Goal: Information Seeking & Learning: Learn about a topic

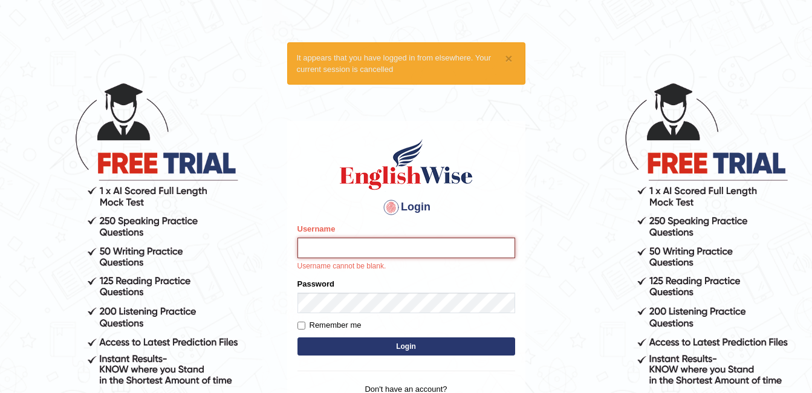
type input "ambikasharma"
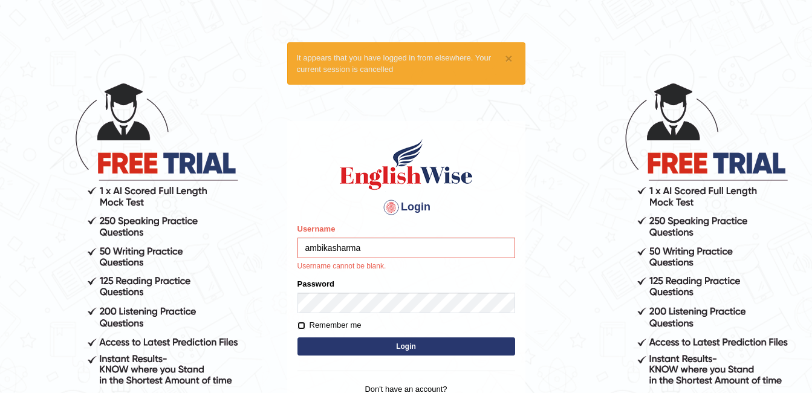
click at [299, 324] on input "Remember me" at bounding box center [302, 326] width 8 height 8
checkbox input "true"
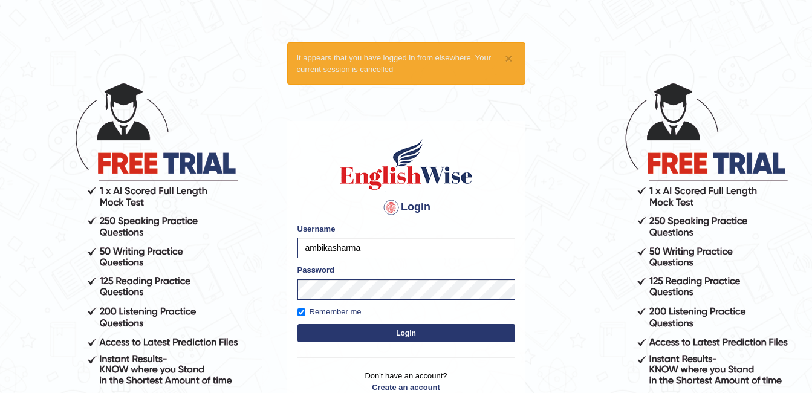
click at [330, 342] on form "Please fix the following errors: Username ambikasharma Password Remember me Log…" at bounding box center [407, 284] width 218 height 122
click at [328, 336] on button "Login" at bounding box center [407, 333] width 218 height 18
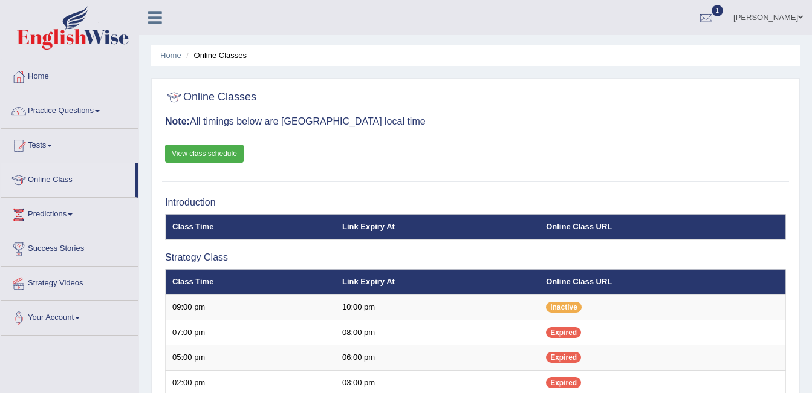
click at [479, 125] on h3 "Note: All timings below are Melbourne local time" at bounding box center [475, 121] width 621 height 11
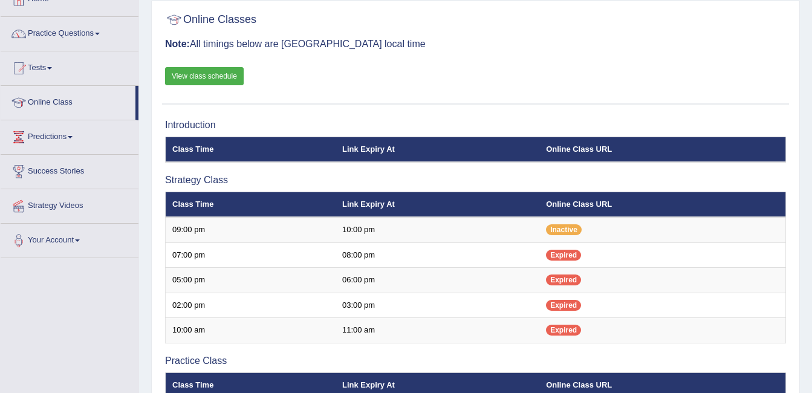
scroll to position [121, 0]
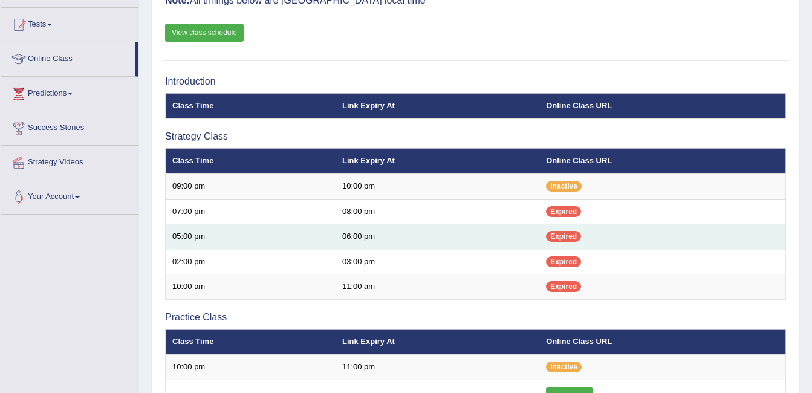
click at [488, 244] on td "06:00 pm" at bounding box center [438, 236] width 204 height 25
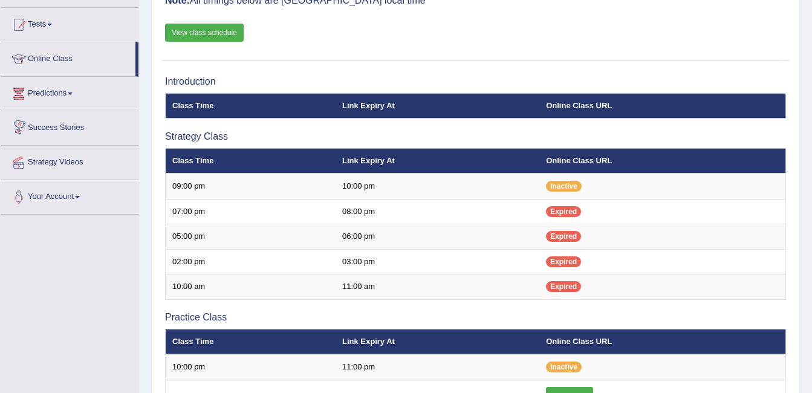
click at [42, 371] on div "Toggle navigation Home Practice Questions Speaking Practice Read Aloud Repeat S…" at bounding box center [406, 295] width 812 height 833
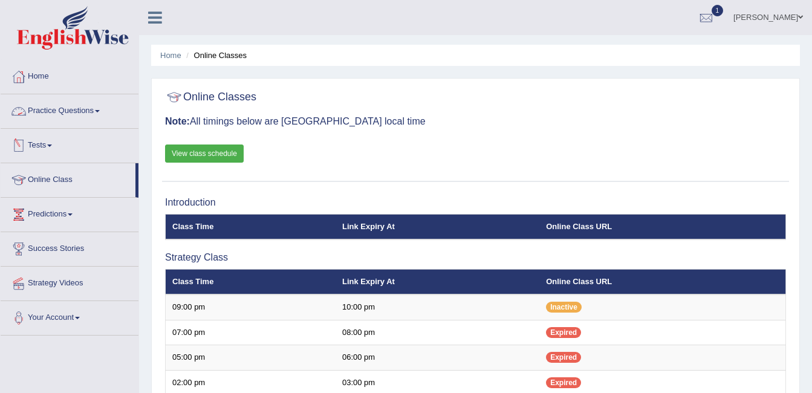
click at [87, 111] on link "Practice Questions" at bounding box center [70, 109] width 138 height 30
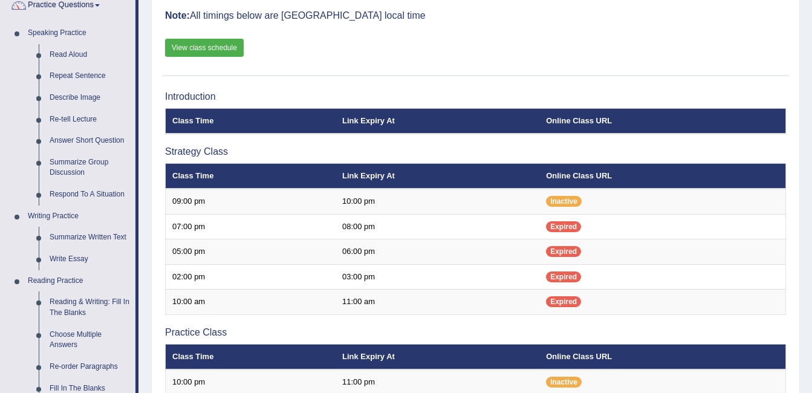
scroll to position [121, 0]
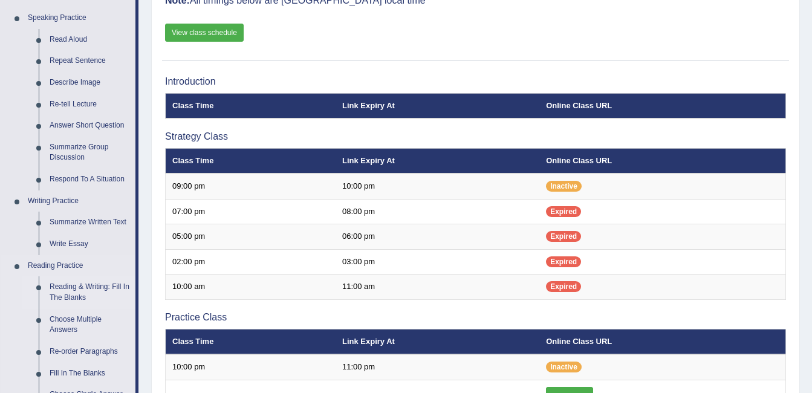
click at [108, 293] on link "Reading & Writing: Fill In The Blanks" at bounding box center [89, 292] width 91 height 32
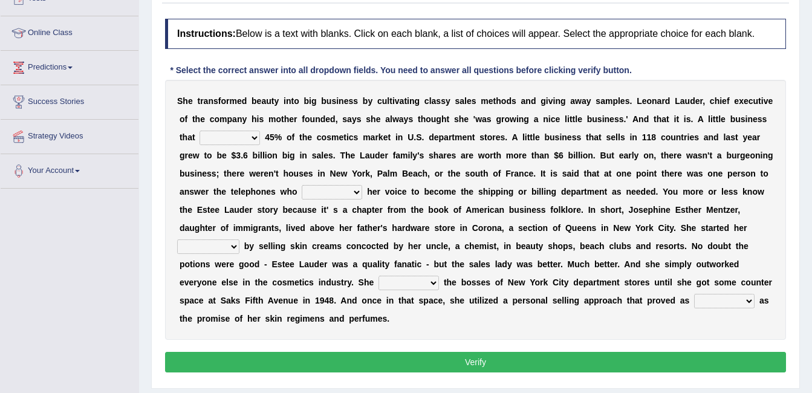
click at [232, 140] on select "has controls makes maintains" at bounding box center [230, 138] width 60 height 15
select select "controls"
click at [200, 131] on select "has controls makes maintains" at bounding box center [230, 138] width 60 height 15
click at [302, 192] on select "switched changed raised used" at bounding box center [332, 192] width 60 height 15
select select "changed"
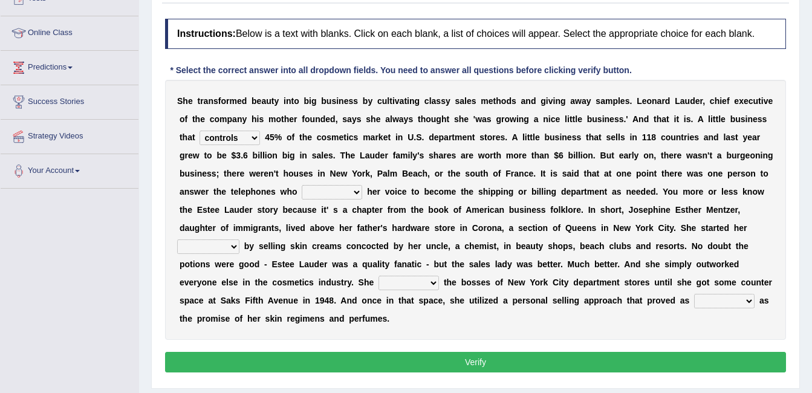
click at [302, 185] on select "switched changed raised used" at bounding box center [332, 192] width 60 height 15
click at [240, 240] on select "job institute companion enterprise" at bounding box center [208, 247] width 62 height 15
select select "enterprise"
click at [240, 240] on select "job institute companion enterprise" at bounding box center [208, 247] width 62 height 15
click at [439, 276] on select "stated bridged stalked heaved" at bounding box center [409, 283] width 60 height 15
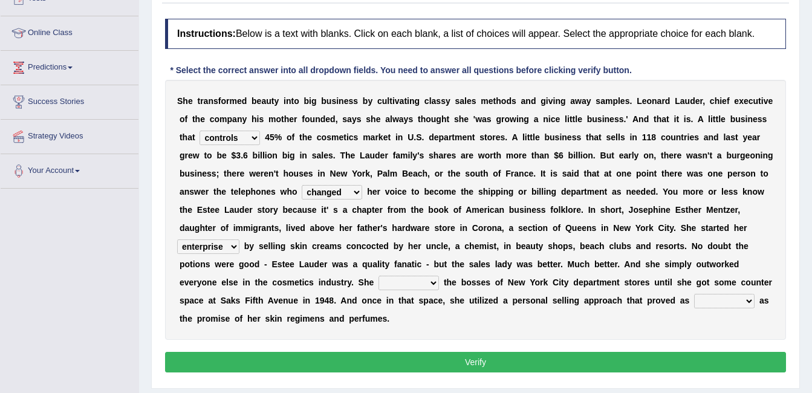
select select "stalked"
click at [439, 276] on select "stated bridged stalked heaved" at bounding box center [409, 283] width 60 height 15
click at [695, 302] on select "potent ruthless potential expensive" at bounding box center [725, 301] width 60 height 15
select select "potent"
click at [695, 294] on select "potent ruthless potential expensive" at bounding box center [725, 301] width 60 height 15
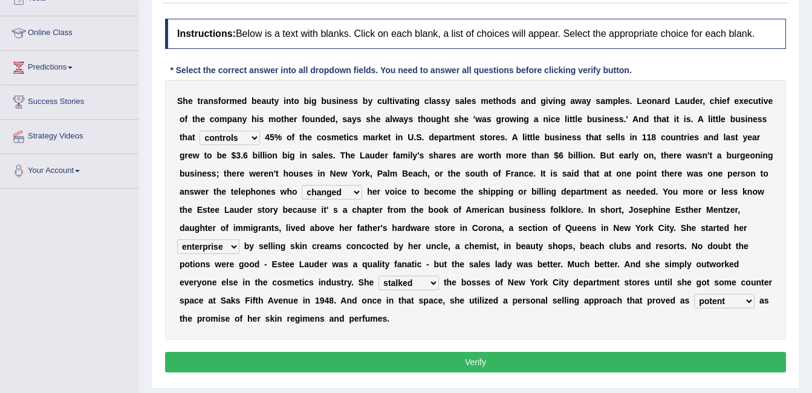
click at [342, 352] on button "Verify" at bounding box center [475, 362] width 621 height 21
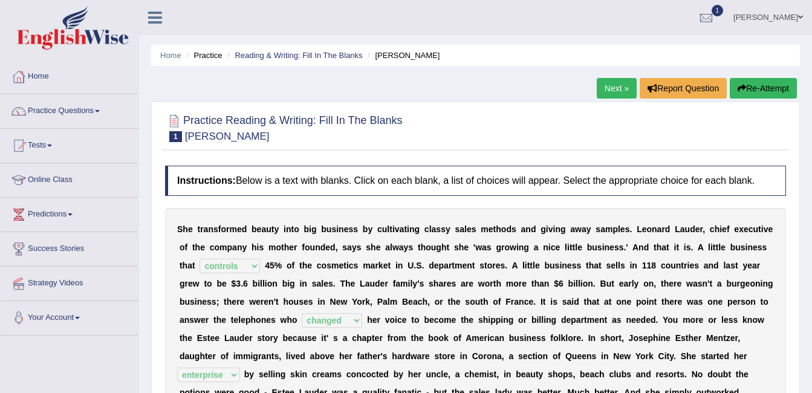
click at [770, 19] on link "[PERSON_NAME]" at bounding box center [769, 15] width 88 height 31
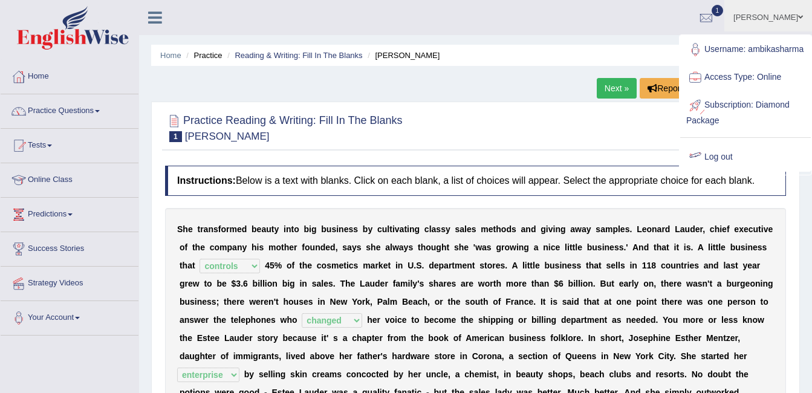
click at [702, 164] on div at bounding box center [696, 157] width 18 height 18
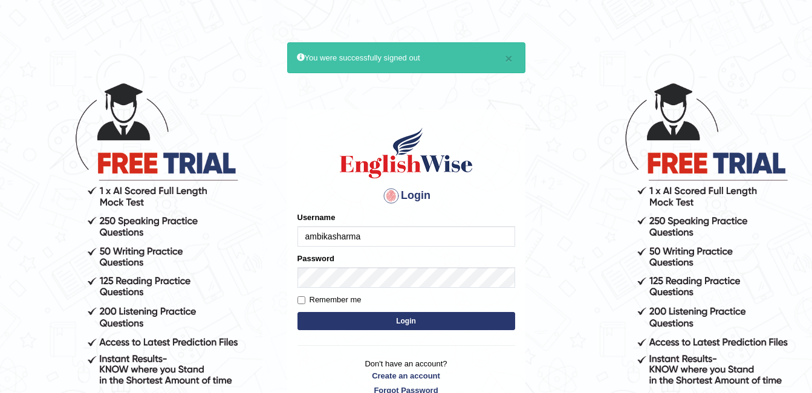
click at [390, 237] on input "ambikasharma" at bounding box center [407, 236] width 218 height 21
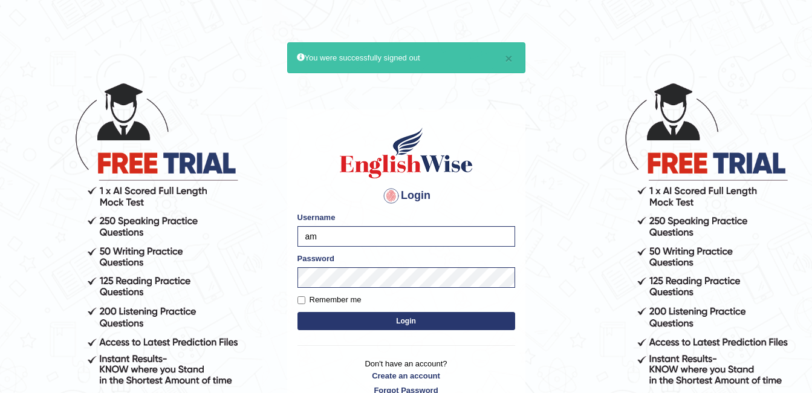
type input "a"
type input "Mwamini"
click at [368, 319] on button "Login" at bounding box center [407, 321] width 218 height 18
